Goal: Transaction & Acquisition: Purchase product/service

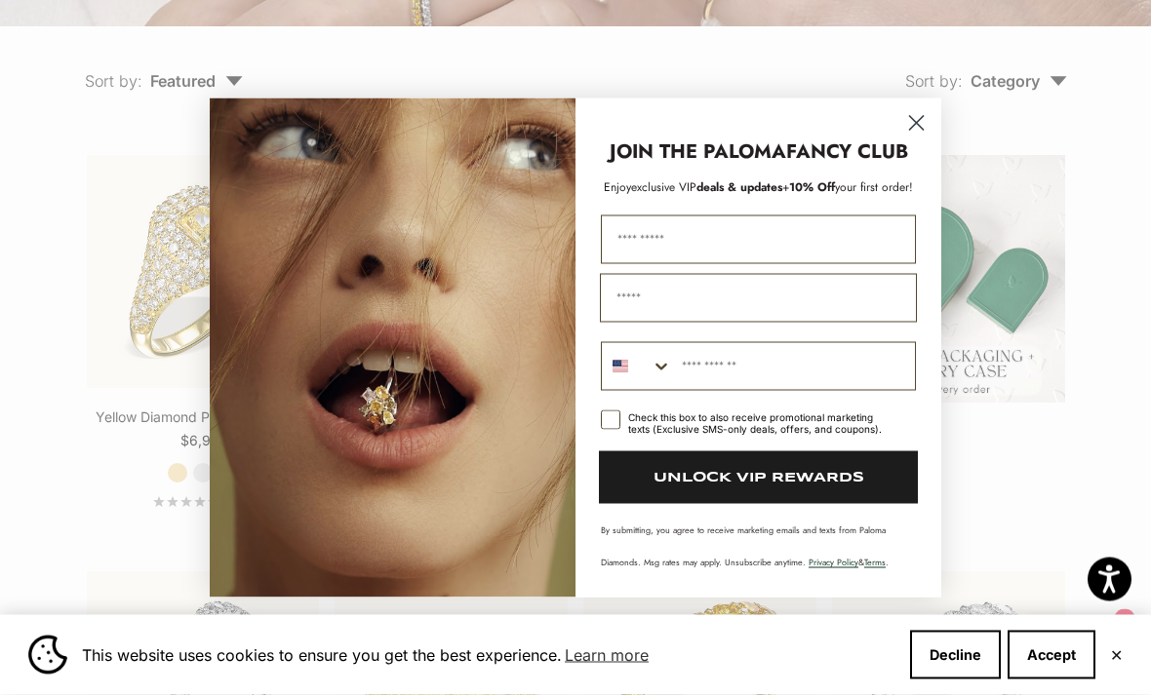
scroll to position [428, 0]
click at [923, 138] on circle "Close dialog" at bounding box center [916, 122] width 32 height 32
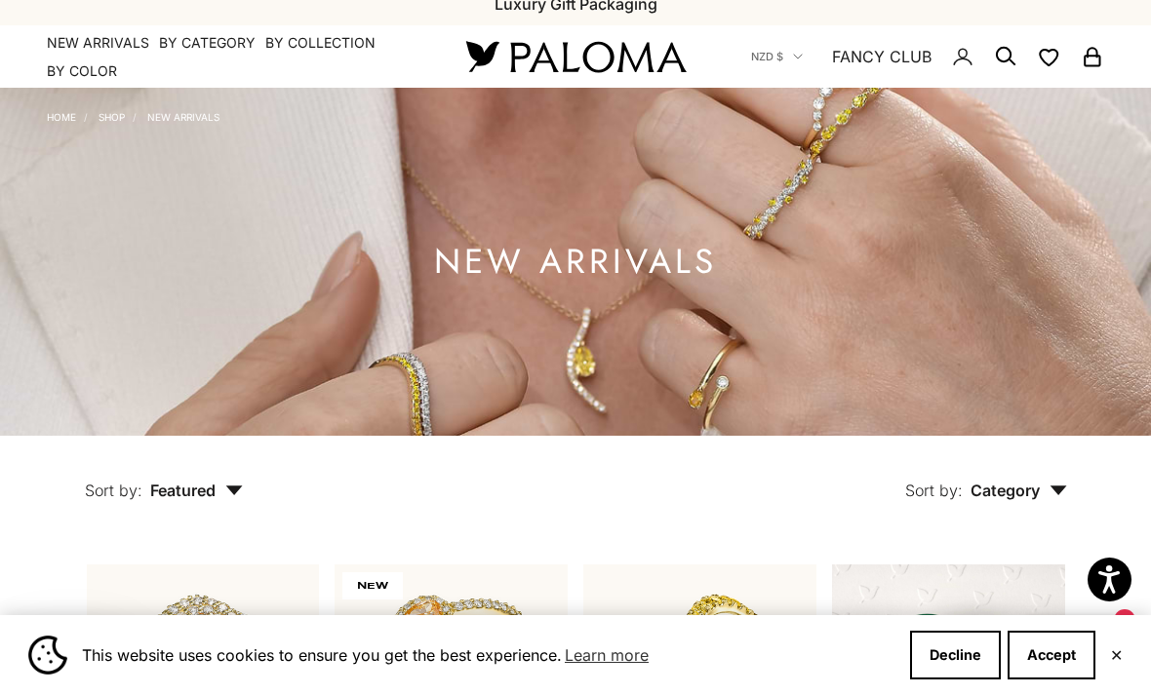
scroll to position [0, 0]
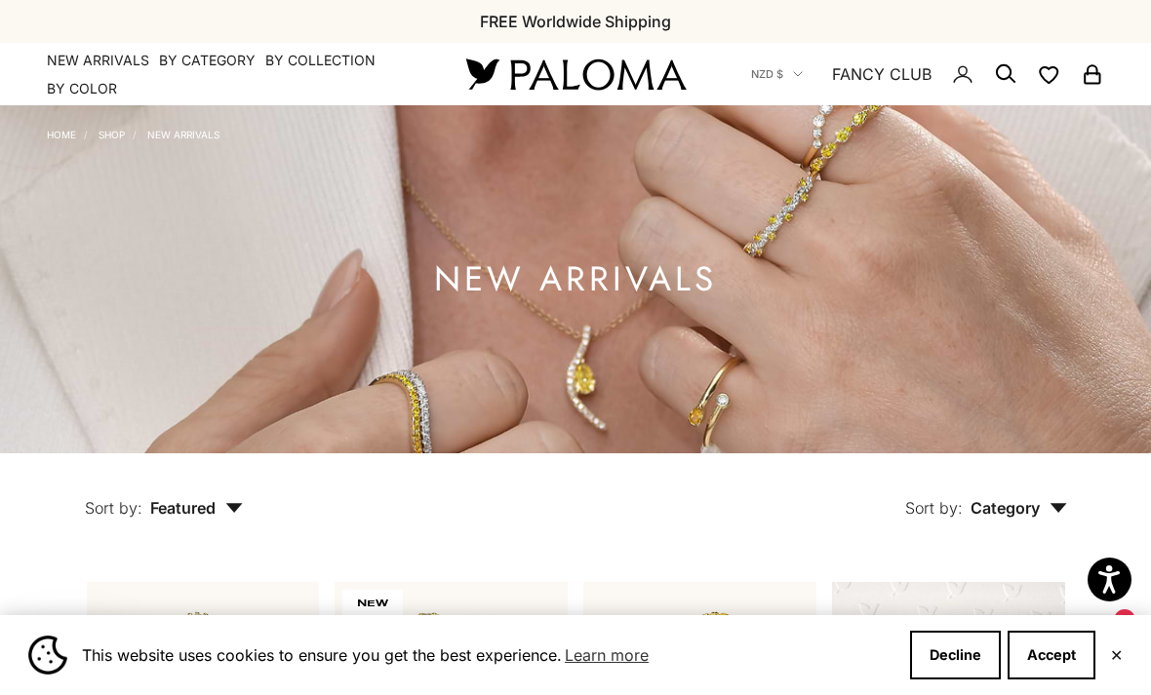
click at [119, 137] on link "Shop" at bounding box center [112, 135] width 26 height 12
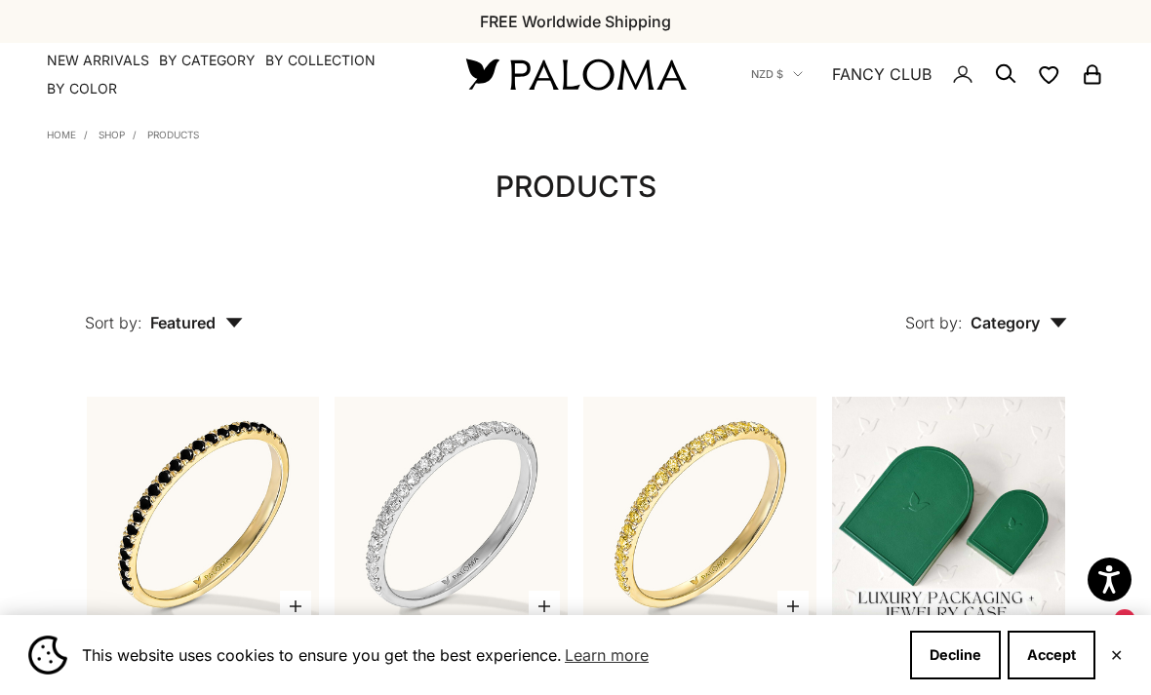
click at [67, 138] on link "Home" at bounding box center [61, 135] width 29 height 12
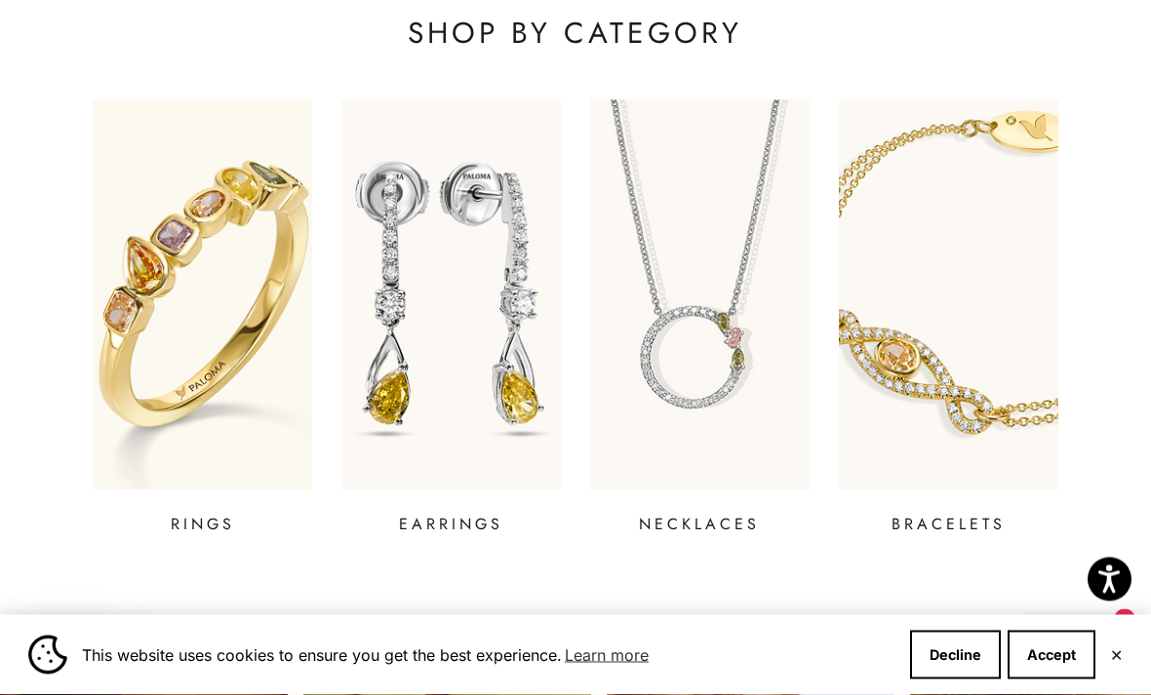
scroll to position [625, 0]
click at [474, 529] on p "EARRINGS" at bounding box center [451, 524] width 104 height 23
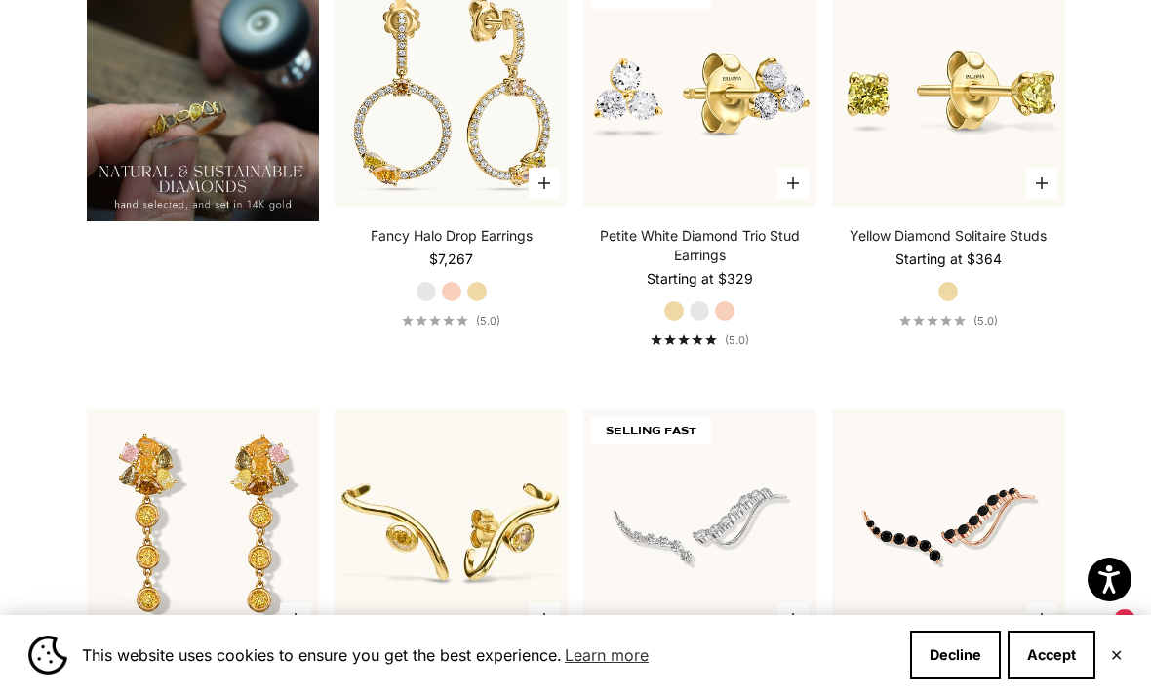
scroll to position [1479, 0]
click at [707, 266] on link "Petite White Diamond Trio Stud Earrings" at bounding box center [699, 246] width 233 height 39
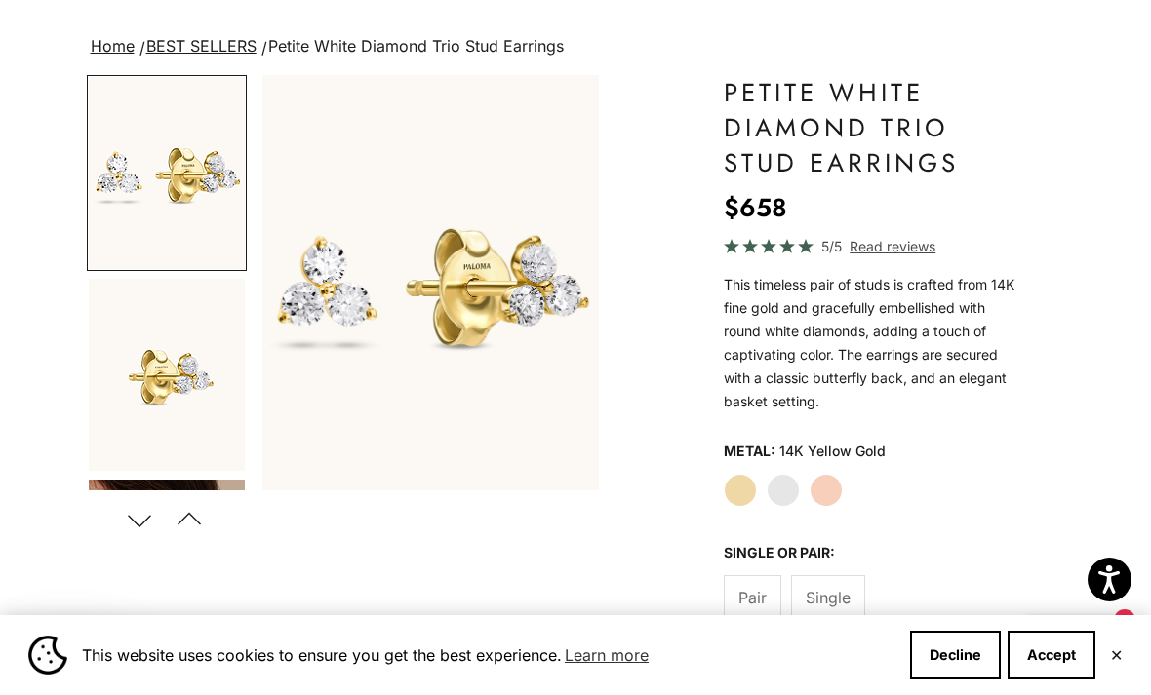
scroll to position [118, 0]
click at [212, 519] on button "Previous" at bounding box center [190, 520] width 44 height 45
click at [152, 530] on button "Next" at bounding box center [140, 520] width 44 height 45
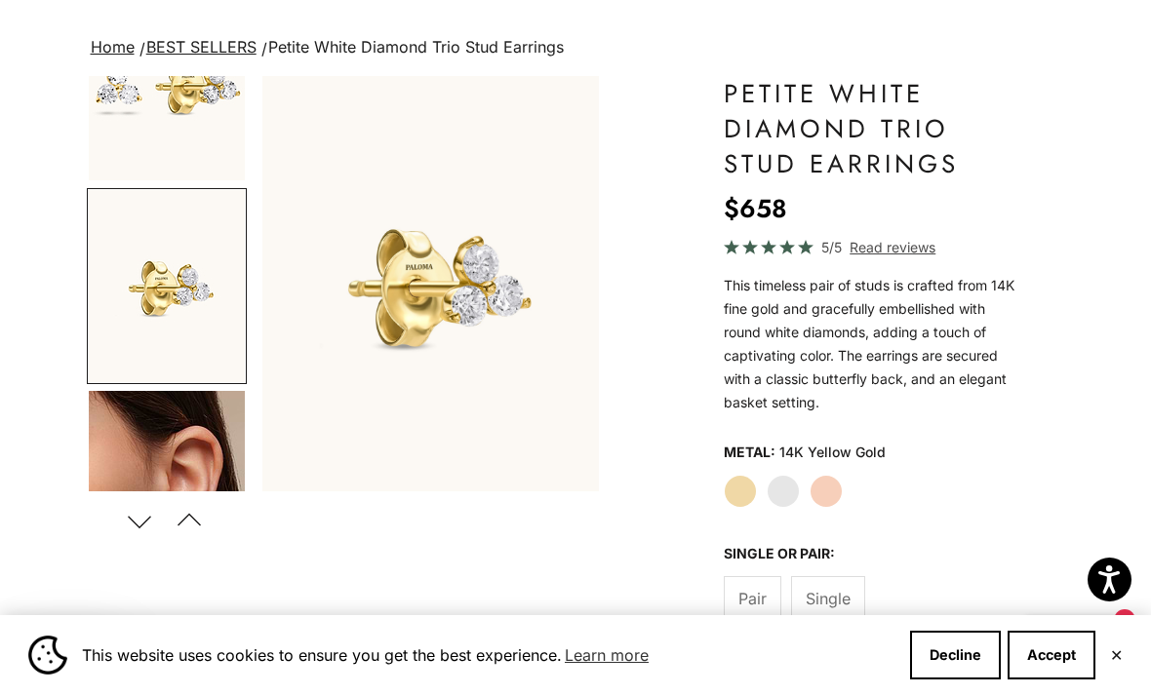
scroll to position [95, 0]
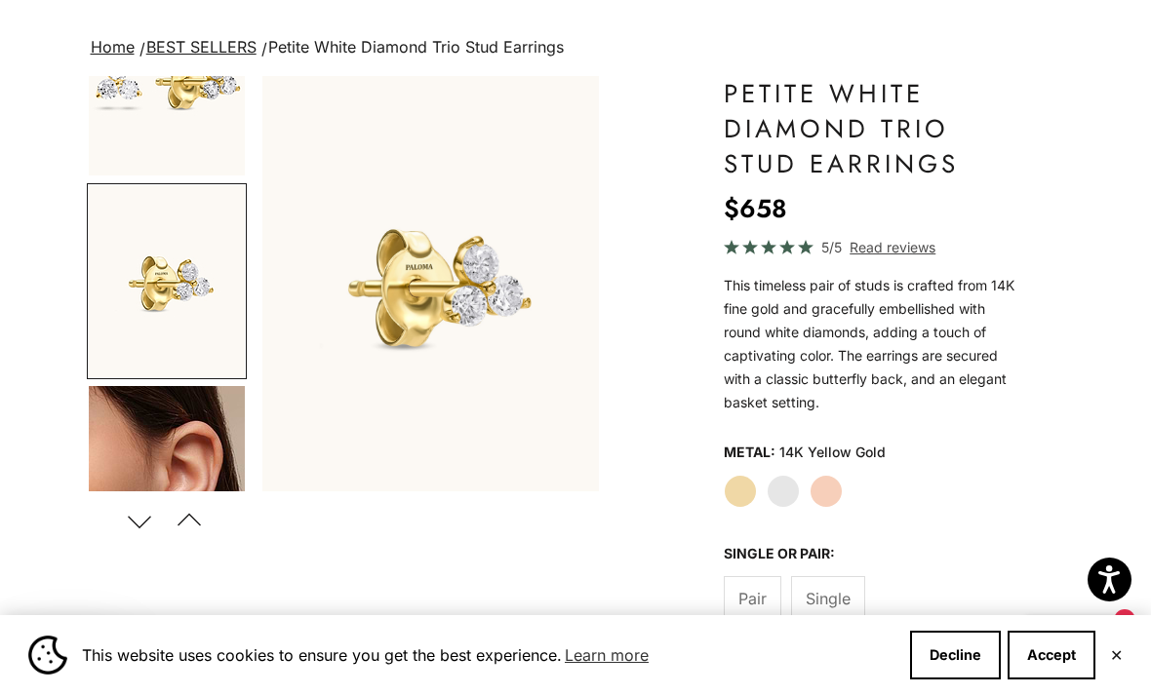
click at [185, 447] on img "Go to item 4" at bounding box center [167, 482] width 156 height 193
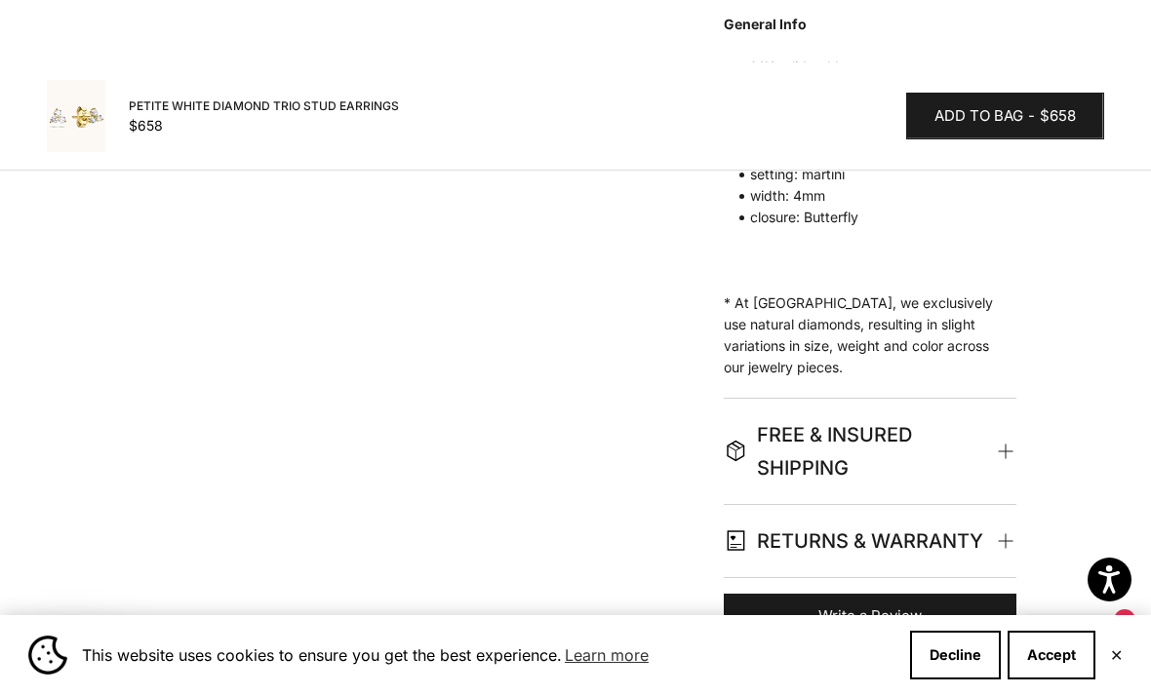
scroll to position [1013, 0]
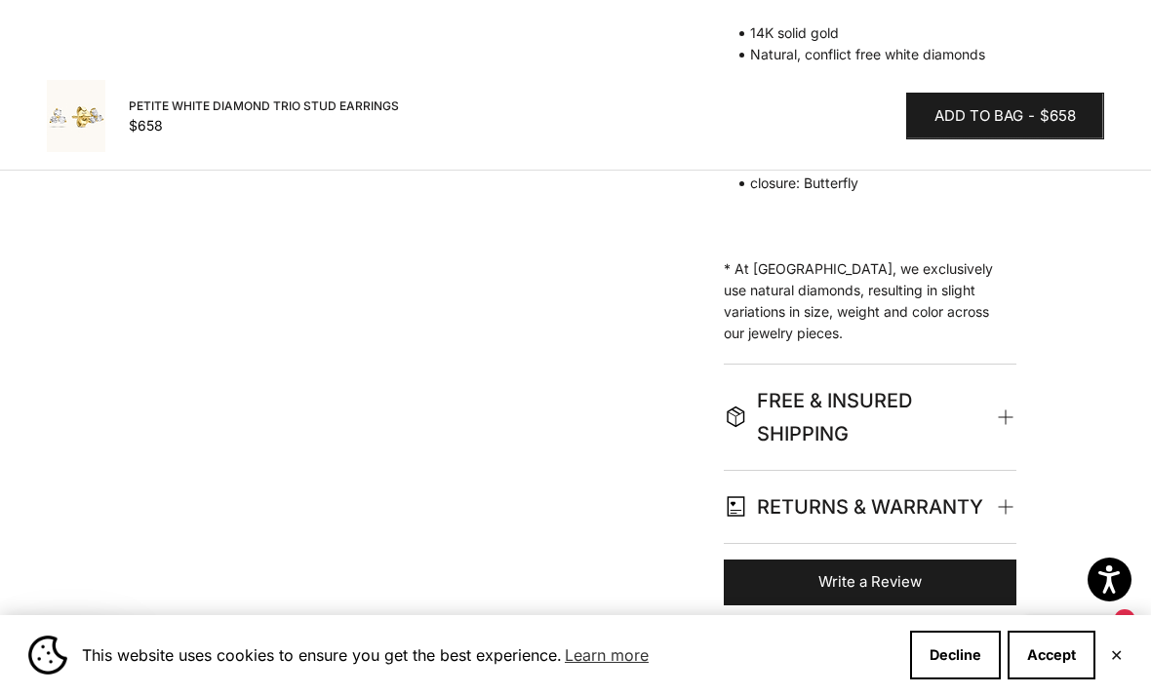
click at [1006, 419] on span at bounding box center [1006, 417] width 9 height 9
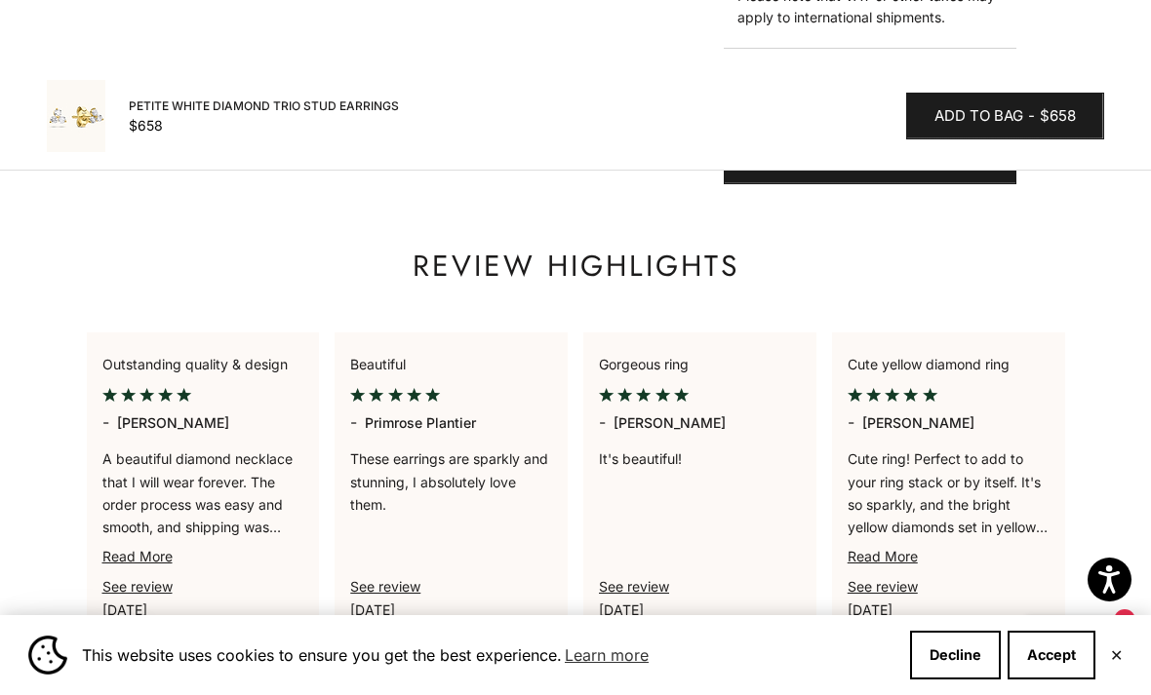
scroll to position [1845, 0]
